Goal: Complete application form

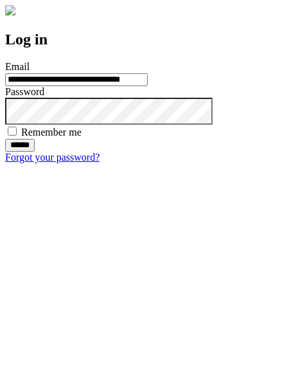
type input "**********"
click at [35, 152] on input "******" at bounding box center [20, 145] width 30 height 13
